Goal: Task Accomplishment & Management: Manage account settings

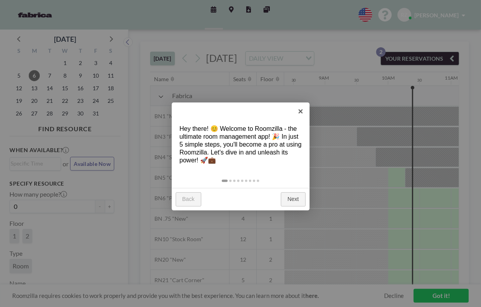
scroll to position [0, 599]
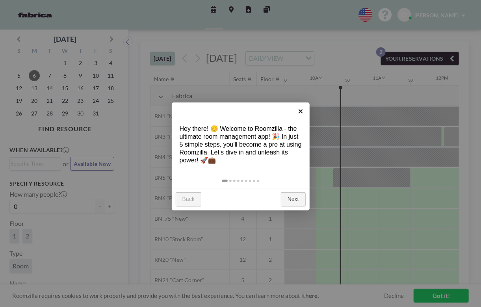
click at [297, 108] on link "×" at bounding box center [301, 111] width 18 height 18
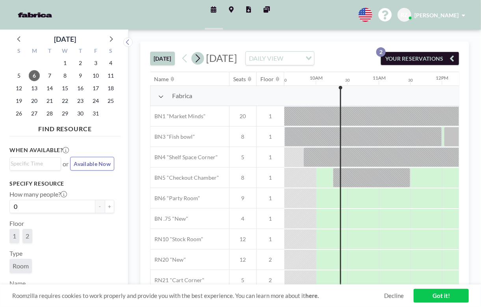
click at [197, 61] on icon at bounding box center [197, 58] width 7 height 12
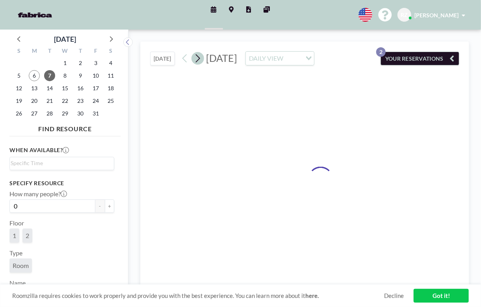
click at [197, 61] on icon at bounding box center [197, 58] width 7 height 12
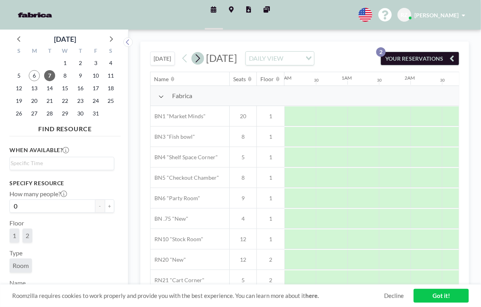
scroll to position [0, 0]
click at [197, 61] on icon at bounding box center [197, 58] width 7 height 12
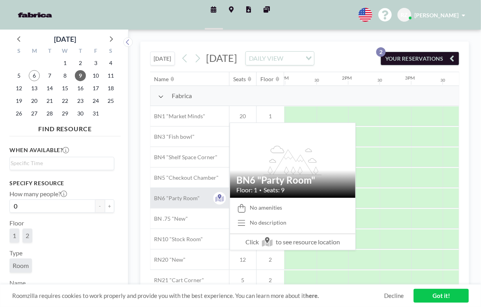
click at [175, 202] on span "BN6 "Party Room"" at bounding box center [175, 198] width 50 height 7
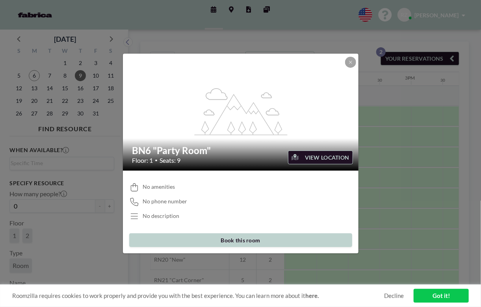
click at [314, 157] on button "VIEW LOCATION" at bounding box center [320, 157] width 65 height 14
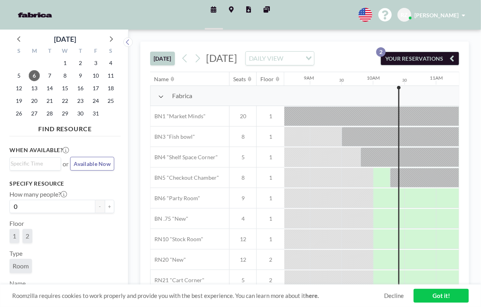
scroll to position [0, 599]
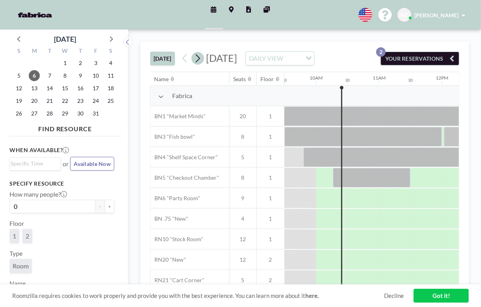
click at [200, 63] on icon at bounding box center [198, 58] width 4 height 8
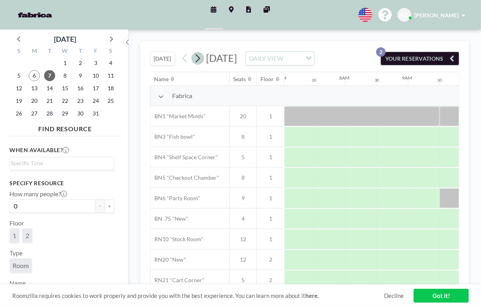
scroll to position [0, 473]
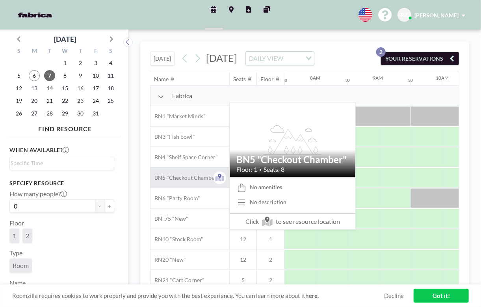
click at [211, 181] on span "BN5 "Checkout Chamber"" at bounding box center [184, 177] width 69 height 7
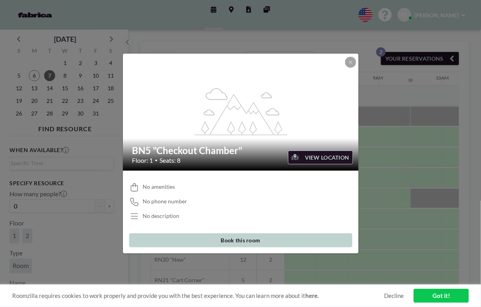
click at [300, 157] on button "VIEW LOCATION" at bounding box center [320, 157] width 65 height 14
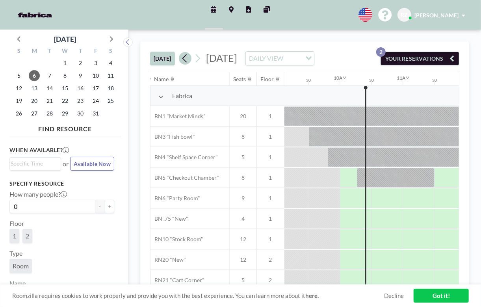
scroll to position [0, 599]
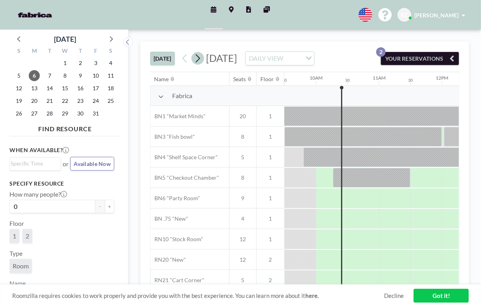
click at [195, 64] on icon at bounding box center [197, 58] width 7 height 12
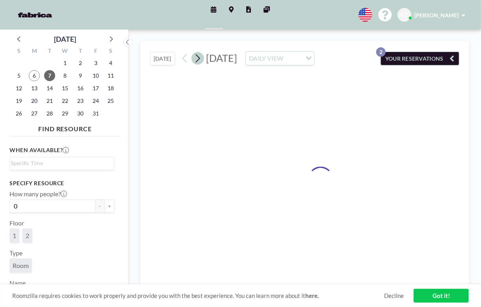
click at [195, 64] on icon at bounding box center [197, 58] width 7 height 12
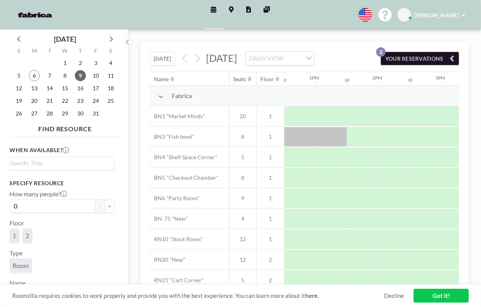
scroll to position [0, 801]
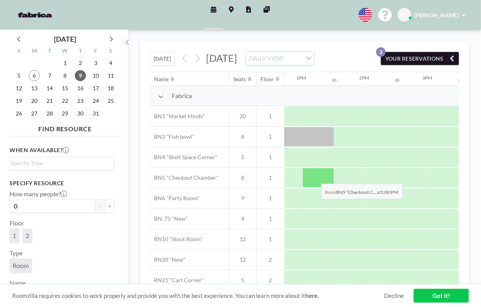
click at [315, 188] on div at bounding box center [319, 178] width 32 height 20
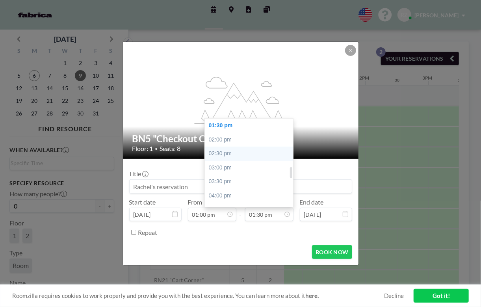
scroll to position [313, 0]
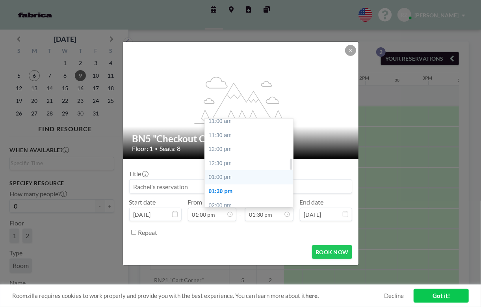
click at [226, 172] on div "01:00 pm" at bounding box center [251, 177] width 92 height 14
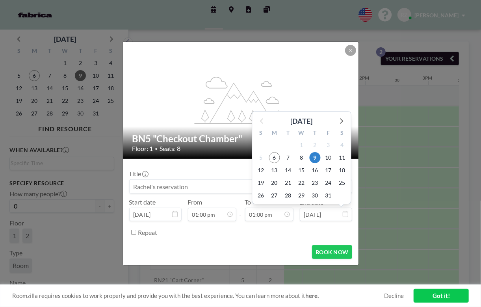
scroll to position [364, 0]
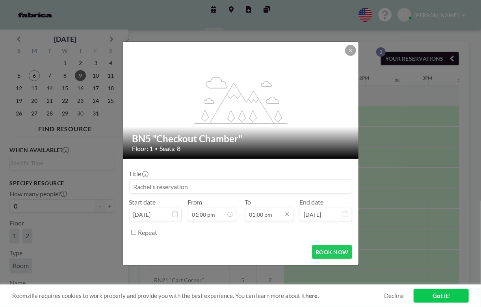
click at [263, 215] on input "01:00 pm" at bounding box center [269, 214] width 48 height 13
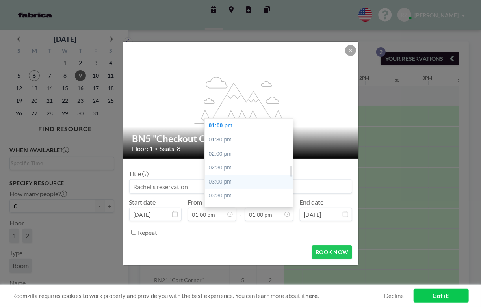
click at [230, 178] on div "03:00 pm" at bounding box center [251, 182] width 92 height 14
type input "03:00 pm"
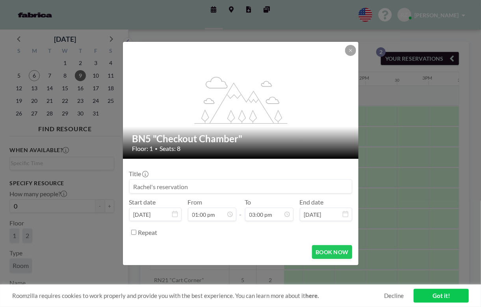
click at [192, 193] on input at bounding box center [241, 186] width 222 height 13
type input "Snooze -Rachel"
click at [321, 251] on button "BOOK NOW" at bounding box center [332, 252] width 40 height 14
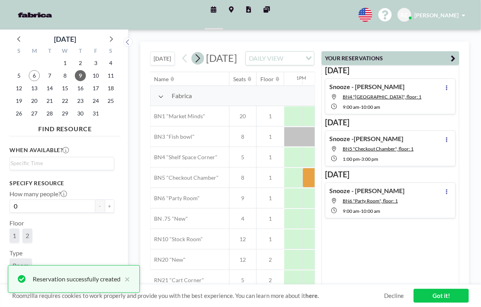
click at [199, 63] on icon at bounding box center [198, 58] width 4 height 8
click at [457, 60] on button "YOUR RESERVATIONS" at bounding box center [390, 58] width 138 height 14
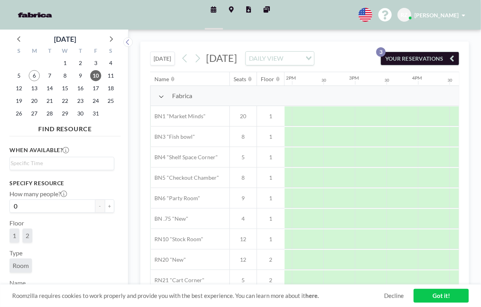
scroll to position [0, 862]
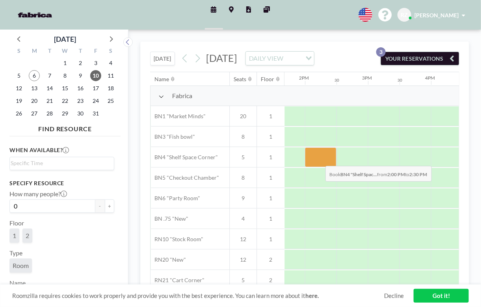
click at [319, 167] on div at bounding box center [321, 157] width 32 height 20
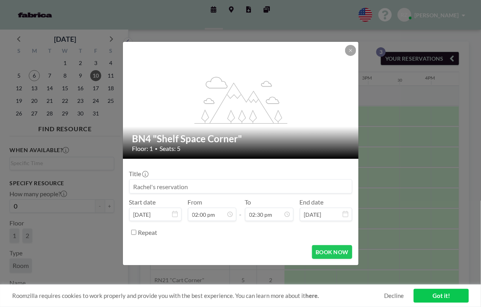
click at [199, 182] on input at bounding box center [241, 186] width 222 height 13
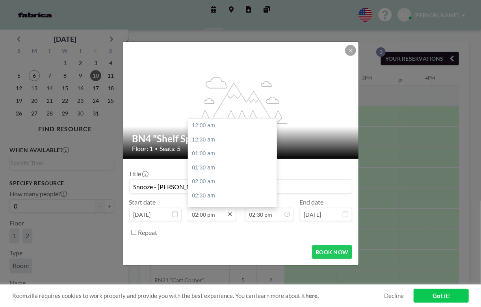
scroll to position [392, 0]
type input "Snooze - Rachel"
click at [205, 140] on div "02:30 pm" at bounding box center [234, 140] width 92 height 14
type input "02:30 pm"
type input "03:00 pm"
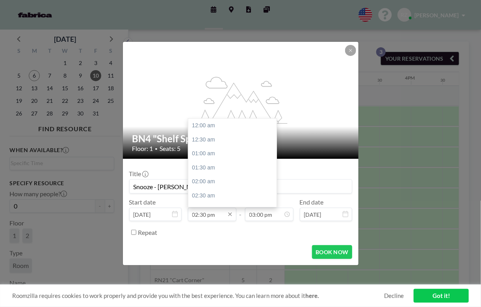
scroll to position [407, 0]
click at [206, 212] on input "02:30 pm" at bounding box center [212, 214] width 48 height 13
type input "02:15 pm"
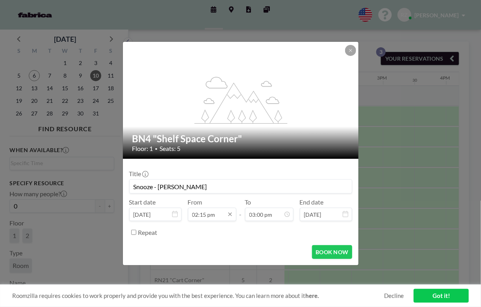
scroll to position [0, 851]
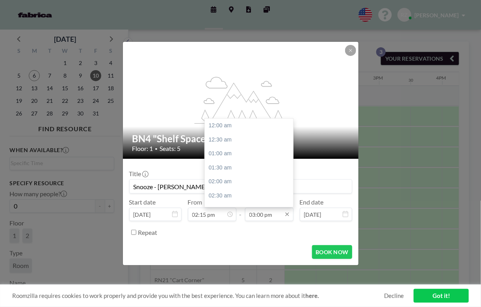
click at [270, 218] on input "03:00 pm" at bounding box center [269, 214] width 48 height 13
click at [235, 158] on div "04:00 pm" at bounding box center [251, 154] width 92 height 14
type input "04:00 pm"
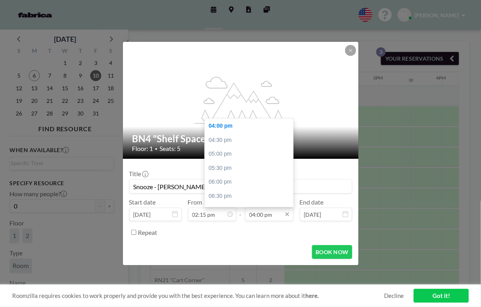
click at [261, 212] on input "04:00 pm" at bounding box center [269, 214] width 48 height 13
click at [262, 211] on input "04:00 pm" at bounding box center [269, 214] width 48 height 13
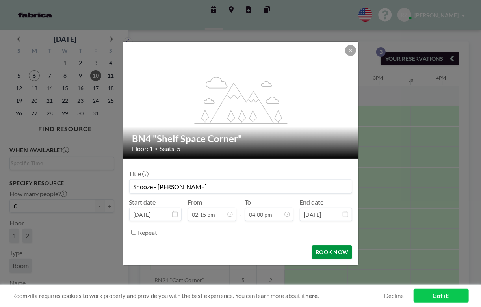
click at [320, 254] on button "BOOK NOW" at bounding box center [332, 252] width 40 height 14
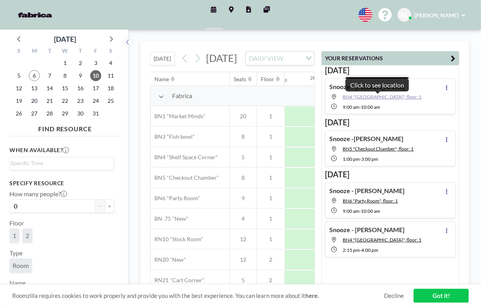
click at [376, 95] on body "Schedule Maps Reports Other sites English Polski 日本語 Española RZ Rachel Zarazan…" at bounding box center [240, 153] width 481 height 307
click at [358, 94] on span "BN4 "Shelf Space Corner", floor: 1" at bounding box center [382, 97] width 79 height 6
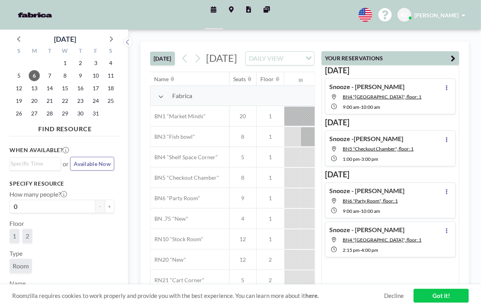
scroll to position [0, 599]
click at [445, 88] on button at bounding box center [446, 87] width 9 height 9
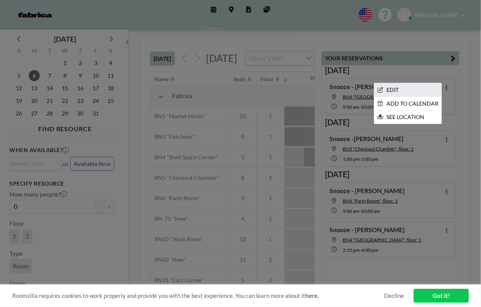
click at [425, 90] on li "EDIT" at bounding box center [407, 89] width 67 height 13
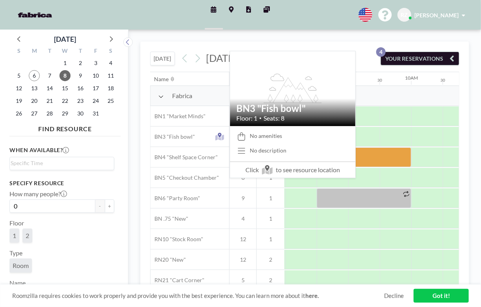
scroll to position [0, 536]
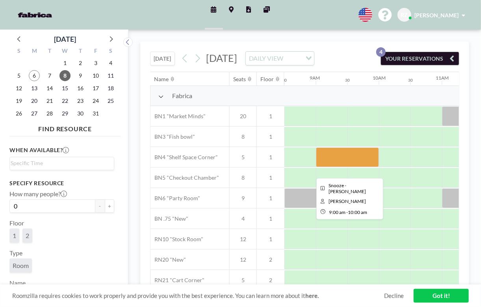
click at [347, 164] on div at bounding box center [347, 157] width 63 height 20
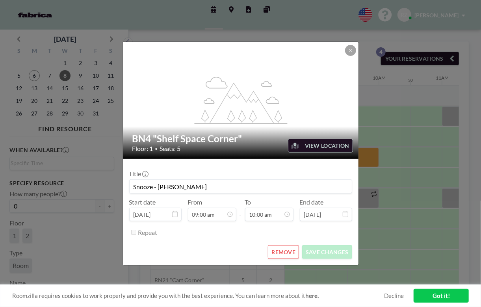
click at [342, 48] on div "flex-grow: 1.2;" at bounding box center [241, 100] width 236 height 117
click at [352, 48] on icon at bounding box center [350, 50] width 5 height 5
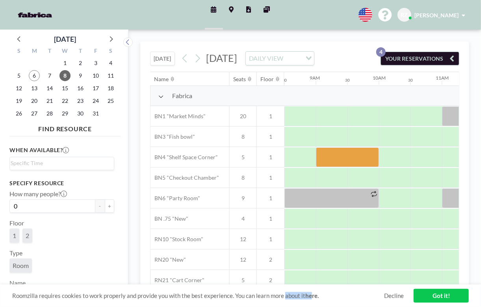
drag, startPoint x: 285, startPoint y: 284, endPoint x: 308, endPoint y: 285, distance: 23.2
click at [308, 285] on div "Roomzilla requires cookies to work properly and provide you with the best exper…" at bounding box center [240, 295] width 481 height 22
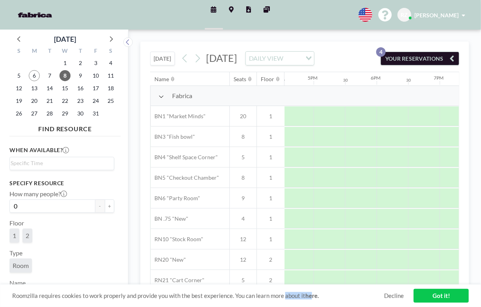
scroll to position [0, 847]
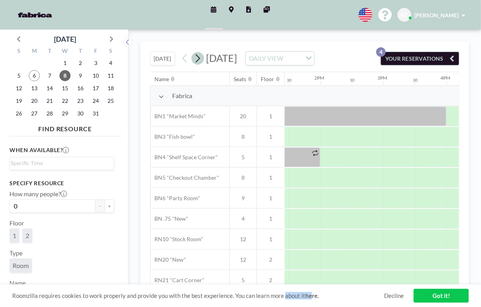
click at [195, 61] on icon at bounding box center [197, 58] width 7 height 12
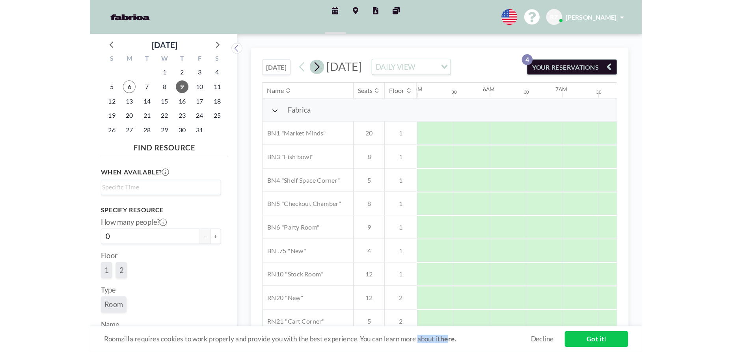
scroll to position [0, 473]
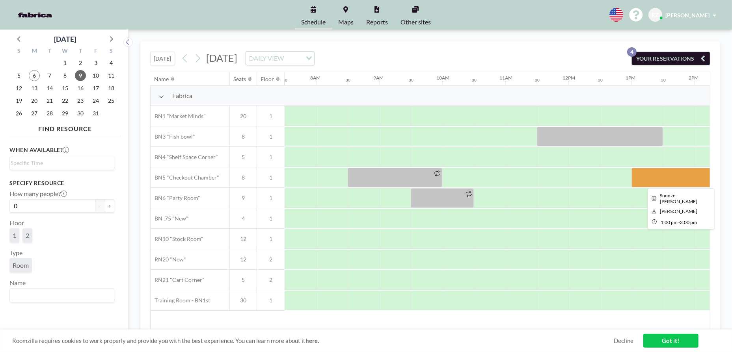
click at [481, 180] on div at bounding box center [694, 178] width 126 height 20
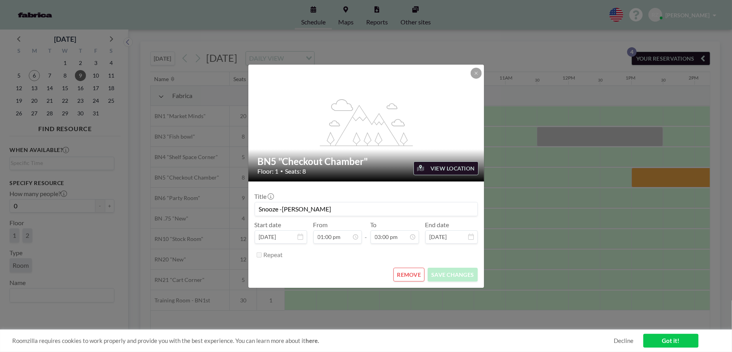
click at [481, 210] on div "flex-grow: 1.2; BN5 "Checkout Chamber" Floor: 1 • Seats: 8 VIEW LOCATION Title …" at bounding box center [366, 176] width 732 height 352
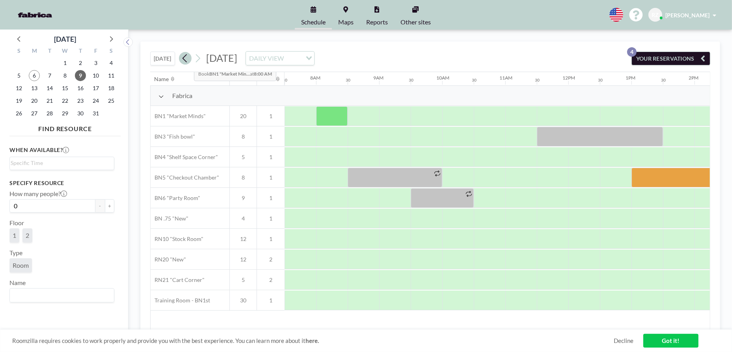
click at [187, 59] on icon at bounding box center [184, 58] width 7 height 12
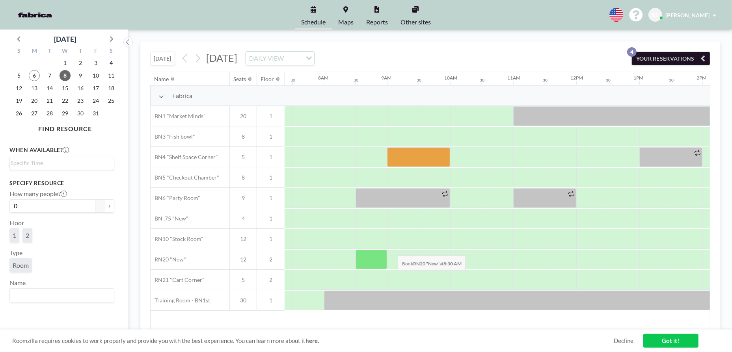
scroll to position [0, 473]
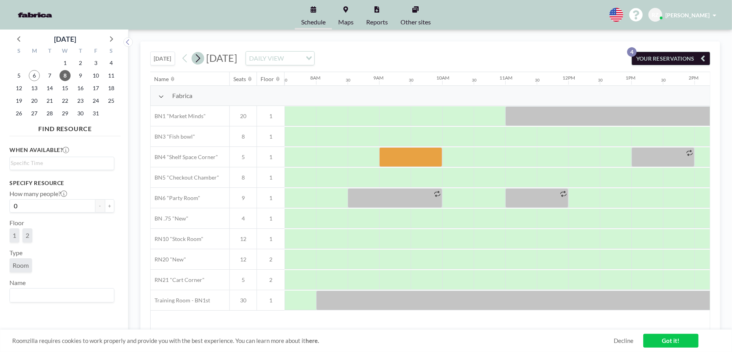
click at [197, 58] on icon at bounding box center [197, 58] width 7 height 12
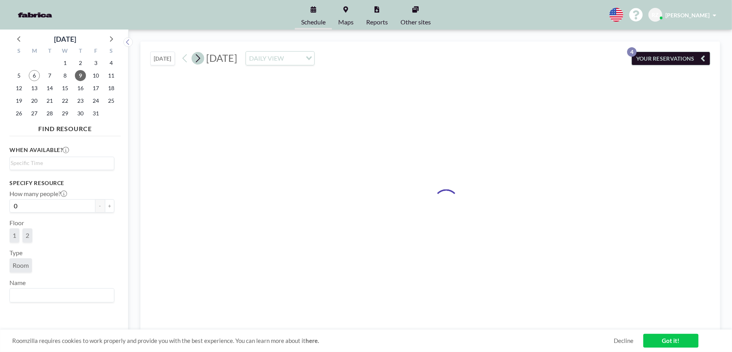
click at [197, 58] on icon at bounding box center [197, 58] width 7 height 12
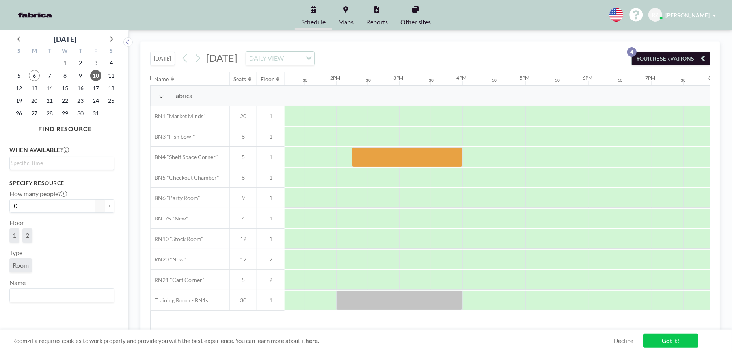
scroll to position [0, 832]
click at [366, 150] on div at bounding box center [405, 157] width 110 height 20
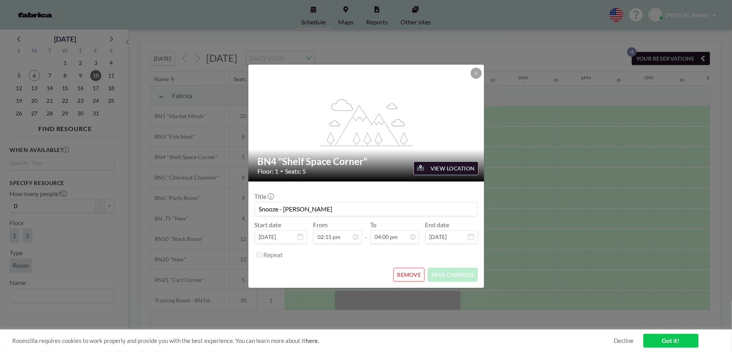
click at [407, 276] on button "REMOVE" at bounding box center [408, 275] width 31 height 14
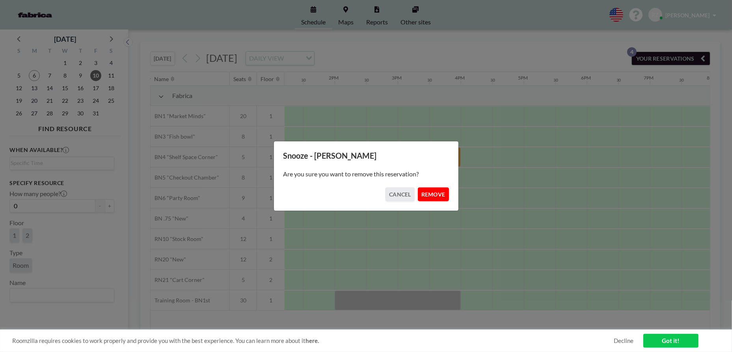
click at [427, 195] on button "REMOVE" at bounding box center [433, 195] width 31 height 14
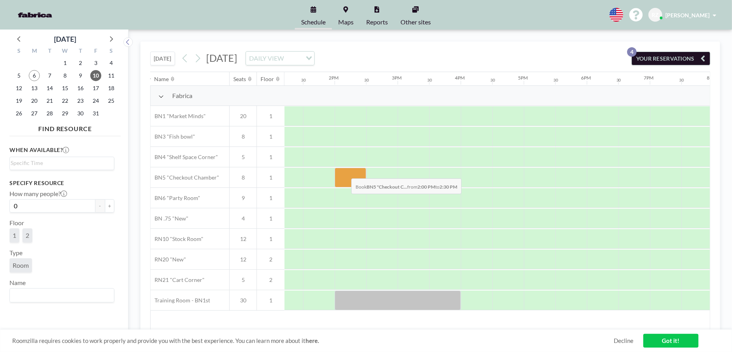
click at [345, 173] on div at bounding box center [350, 178] width 32 height 20
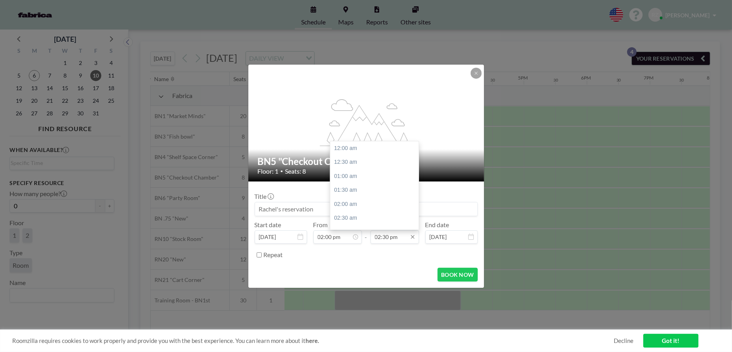
scroll to position [407, 0]
click at [392, 238] on input "02:30 pm" at bounding box center [394, 236] width 48 height 13
click at [362, 193] on div "04:00 pm" at bounding box center [376, 191] width 92 height 14
type input "04:00 pm"
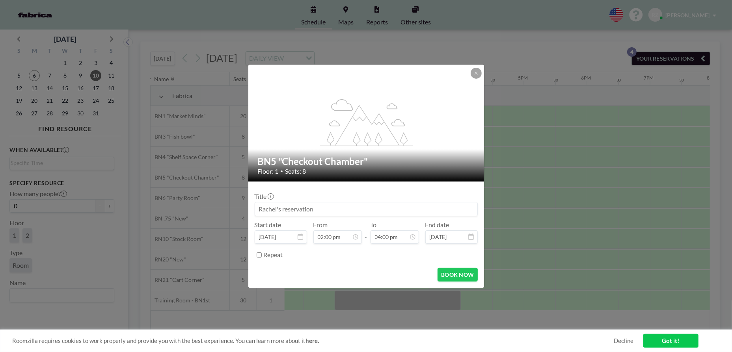
click at [340, 206] on input at bounding box center [366, 208] width 222 height 13
type input "Snooze -Rachel"
click at [449, 279] on button "BOOK NOW" at bounding box center [457, 275] width 40 height 14
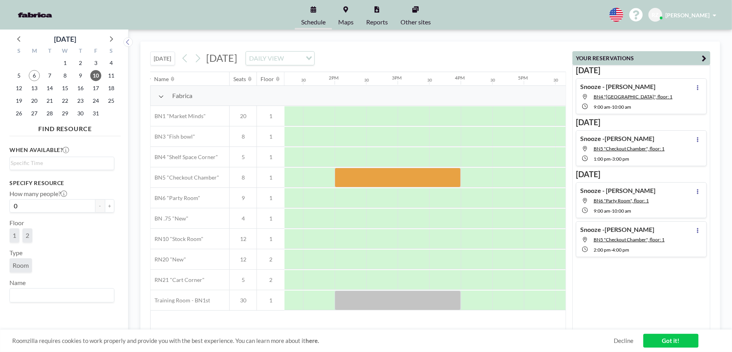
click at [481, 306] on link "Got it!" at bounding box center [670, 341] width 55 height 14
